Goal: Task Accomplishment & Management: Manage account settings

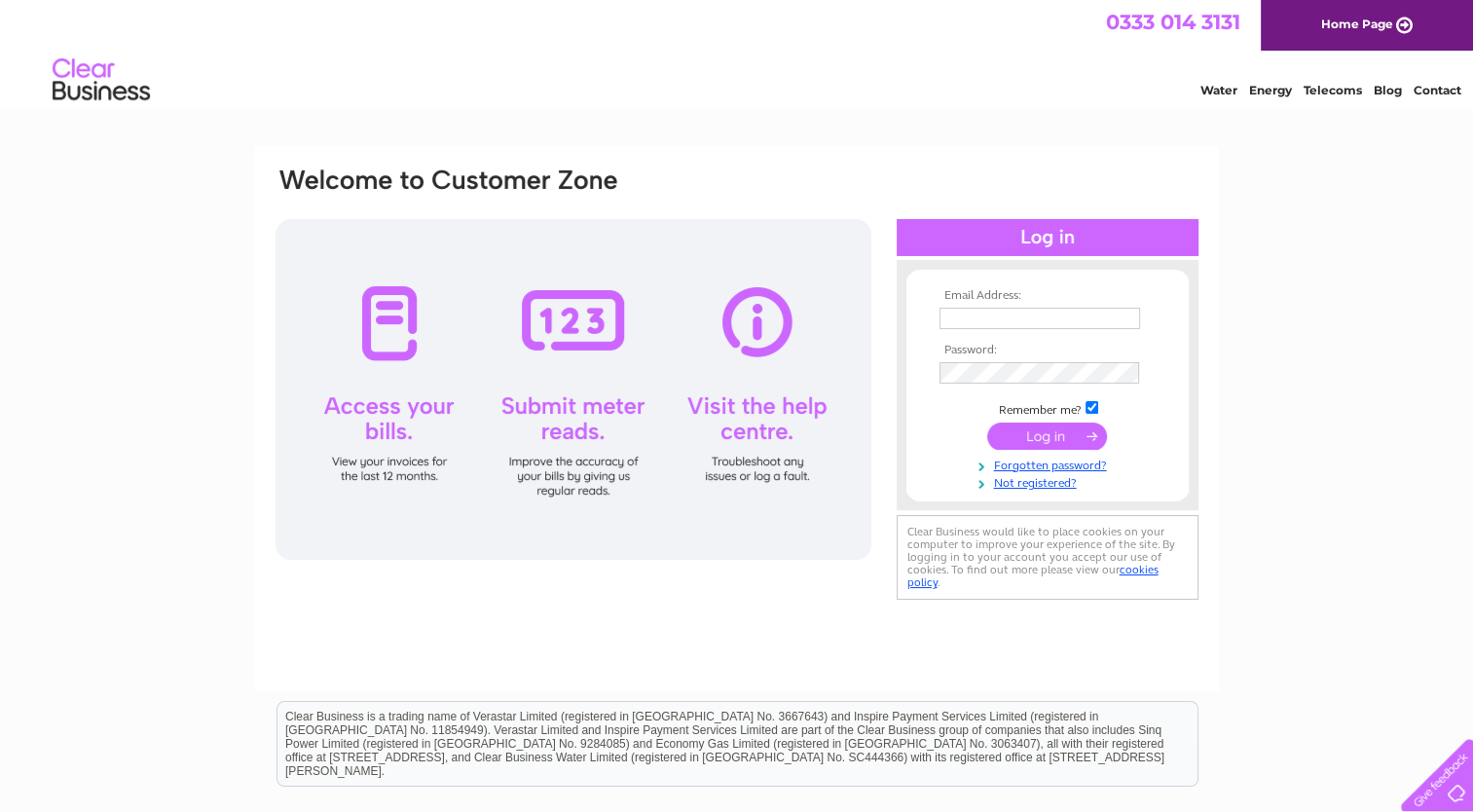
click at [979, 320] on input "text" at bounding box center [1039, 318] width 201 height 22
type input "purchase.ledger@arkha.org.uk"
click at [988, 424] on input "submit" at bounding box center [1047, 437] width 119 height 27
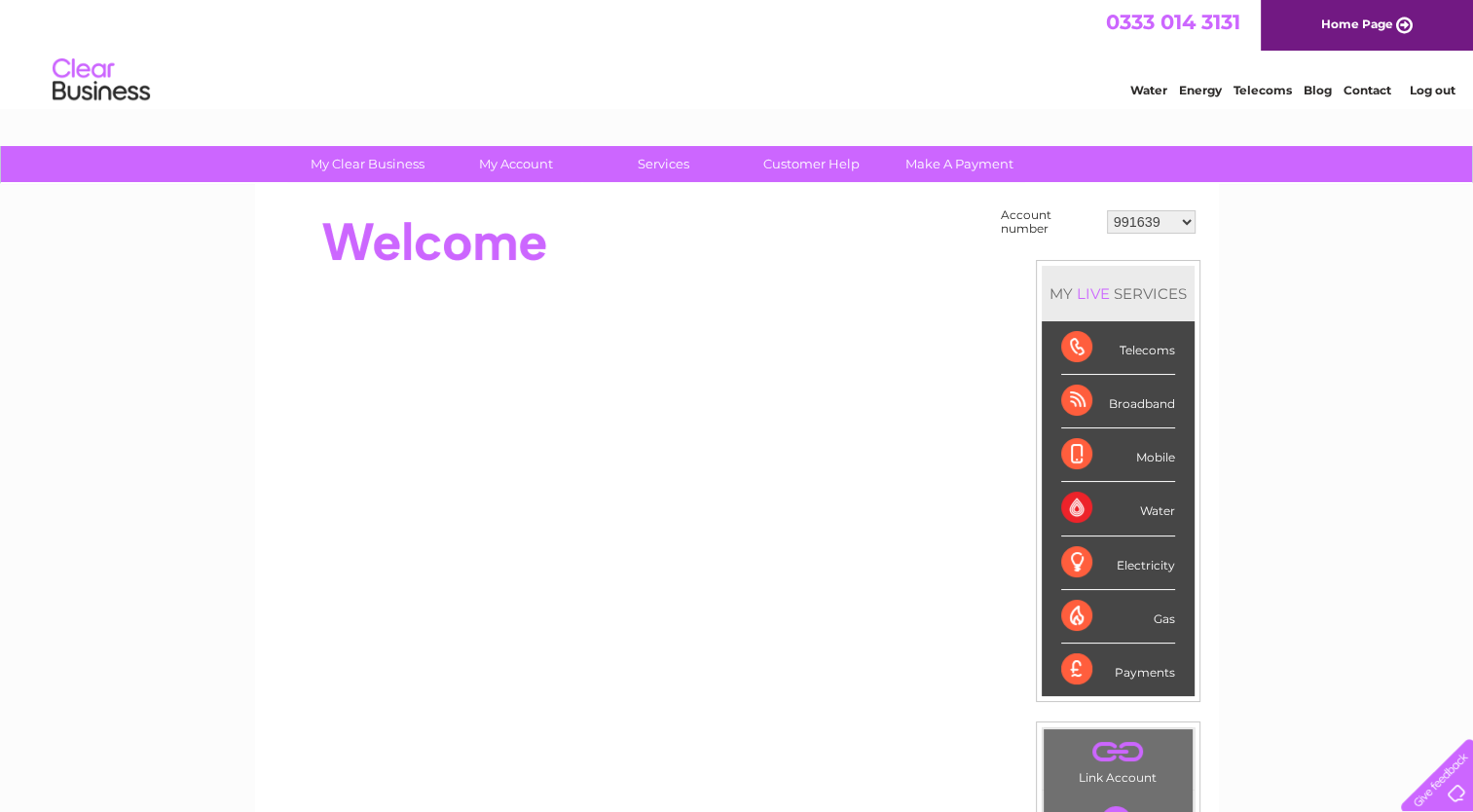
click at [1126, 228] on select "991639 30311367" at bounding box center [1151, 222] width 89 height 23
select select "30311367"
click at [1108, 210] on select "991639 30311367" at bounding box center [1151, 222] width 89 height 23
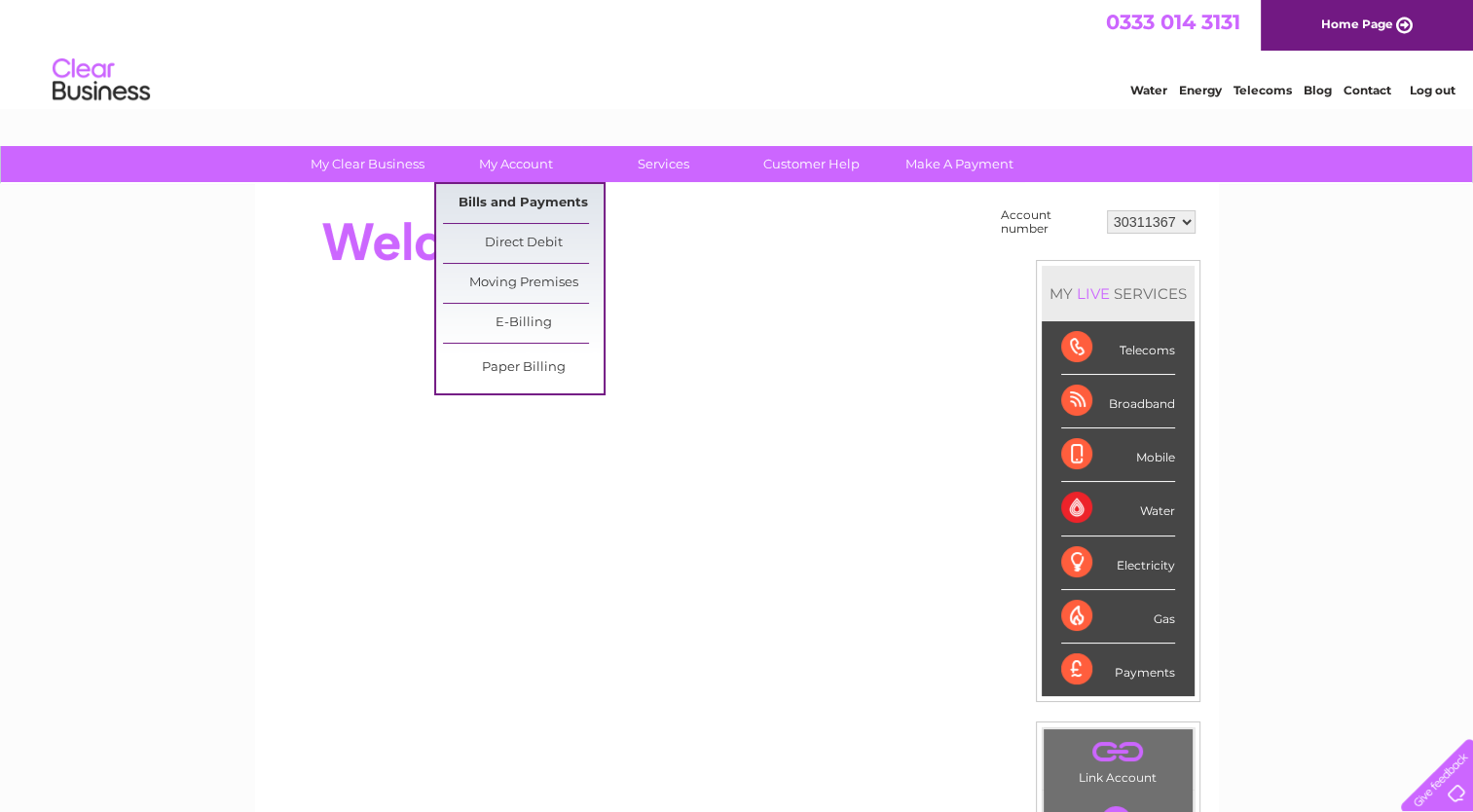
click at [531, 204] on link "Bills and Payments" at bounding box center [524, 203] width 161 height 39
click at [510, 204] on link "Bills and Payments" at bounding box center [524, 203] width 161 height 39
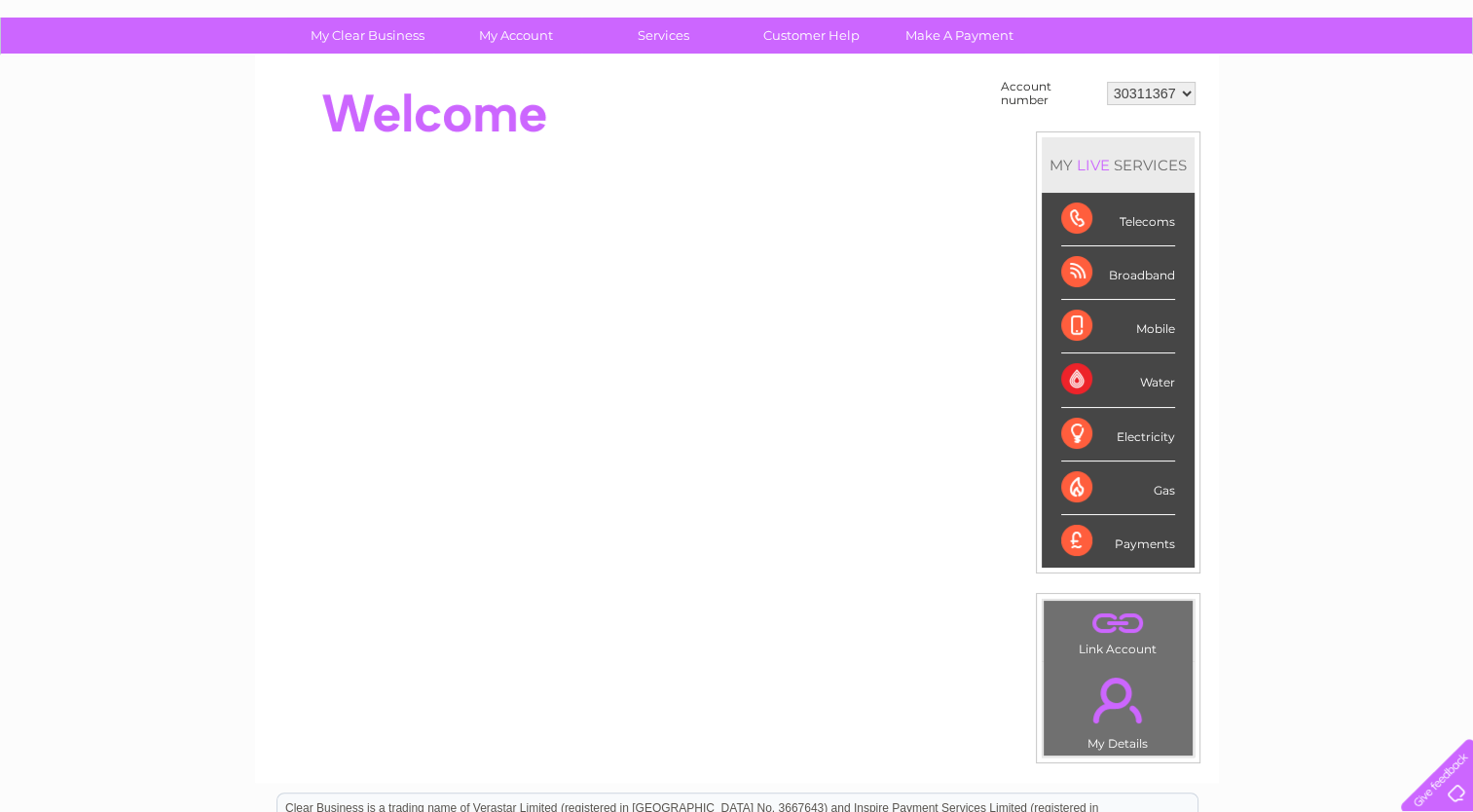
scroll to position [195, 0]
